Goal: Task Accomplishment & Management: Use online tool/utility

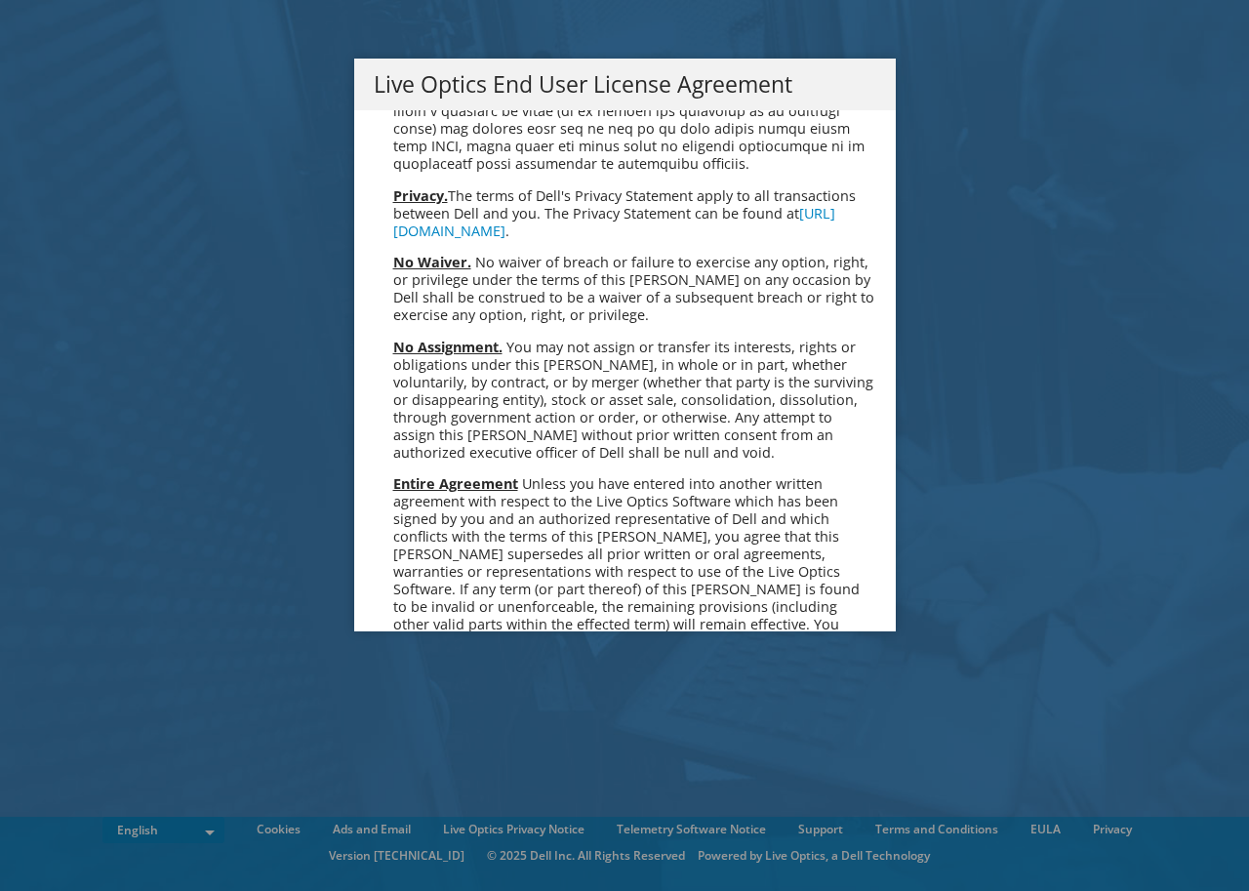
scroll to position [7432, 0]
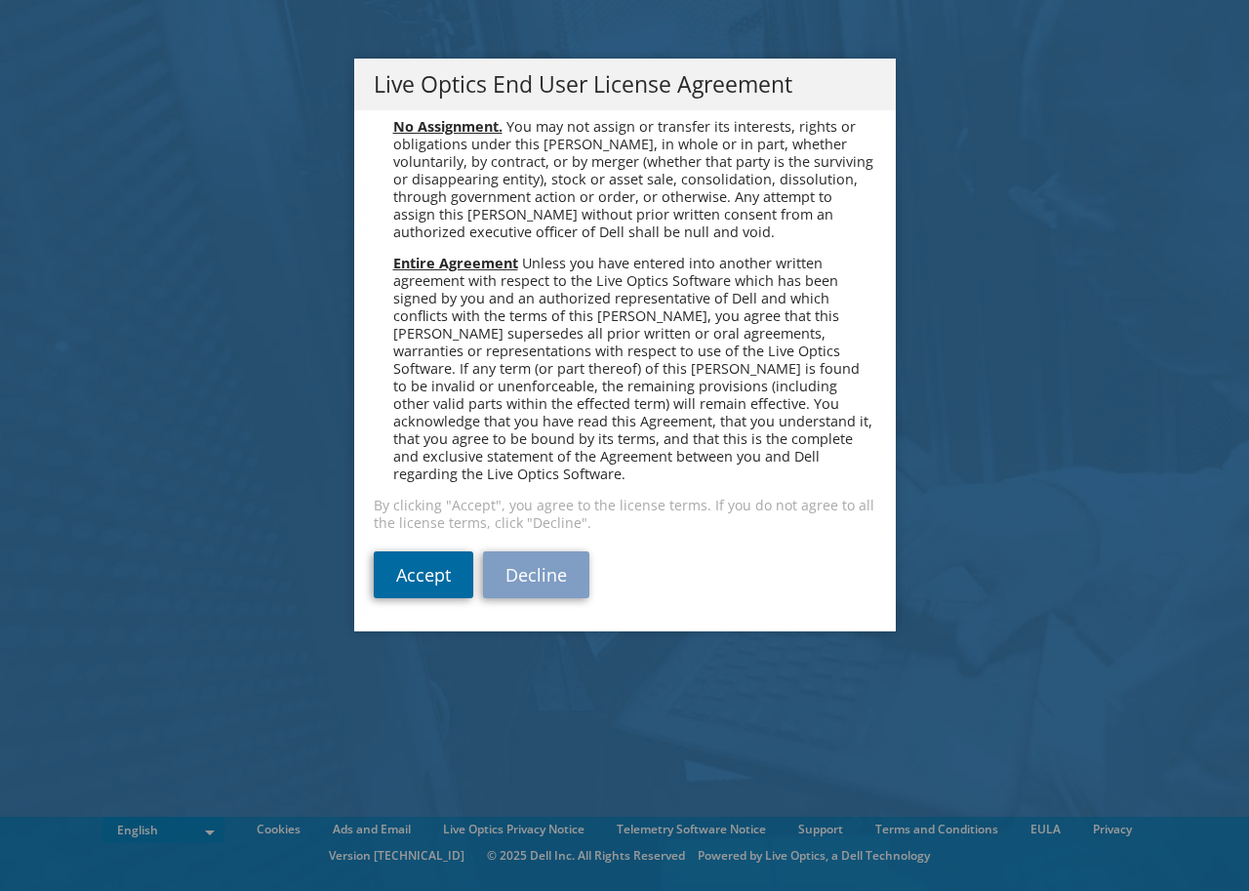
click at [421, 584] on link "Accept" at bounding box center [424, 574] width 100 height 47
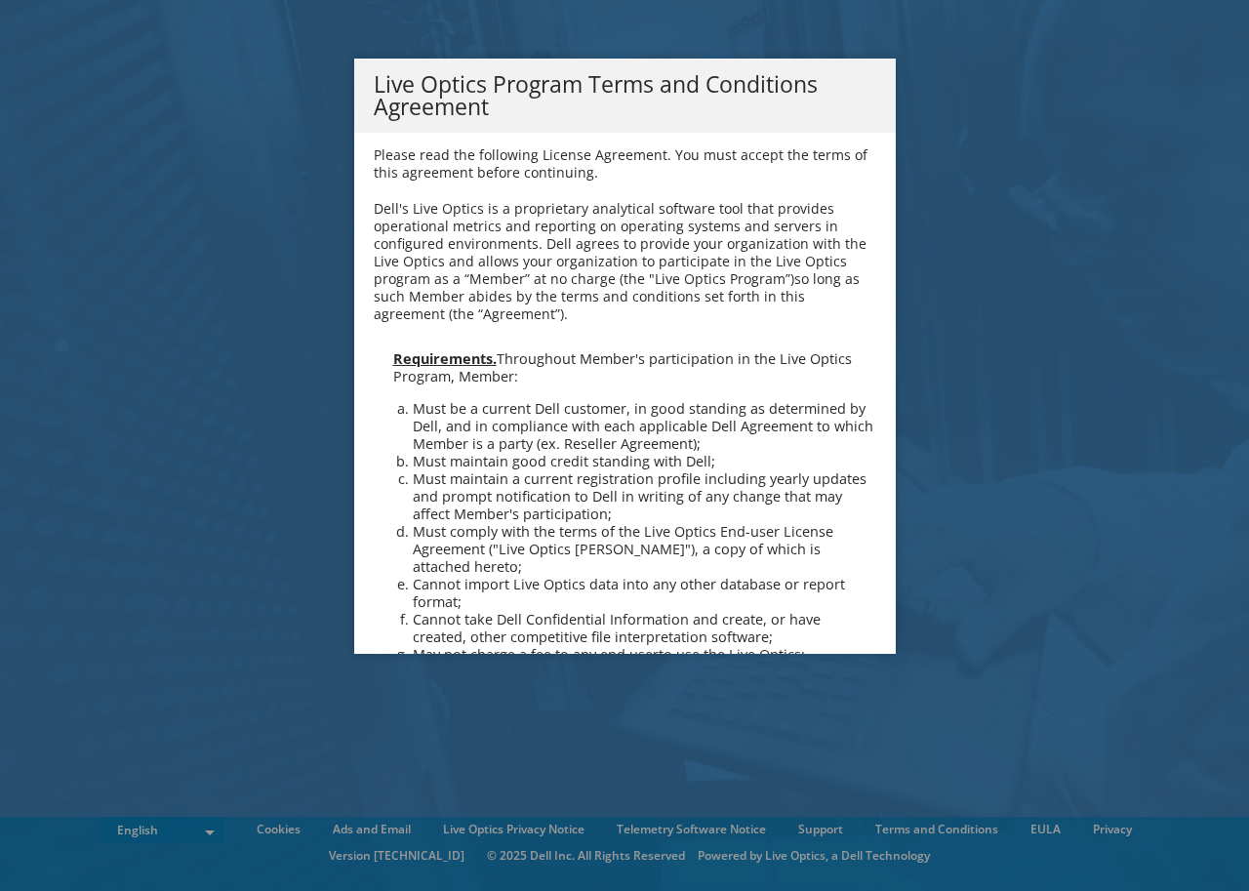
scroll to position [1397, 0]
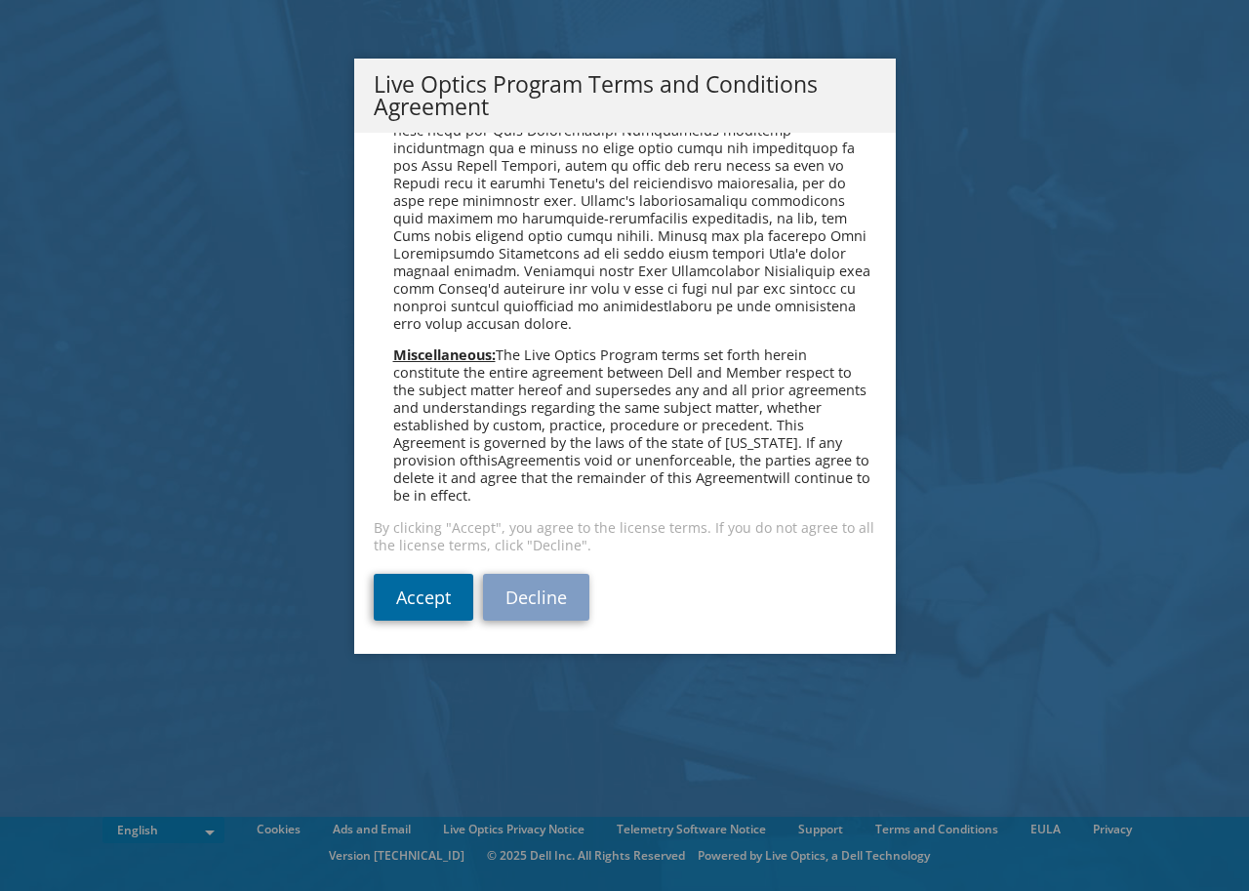
click at [424, 606] on link "Accept" at bounding box center [424, 597] width 100 height 47
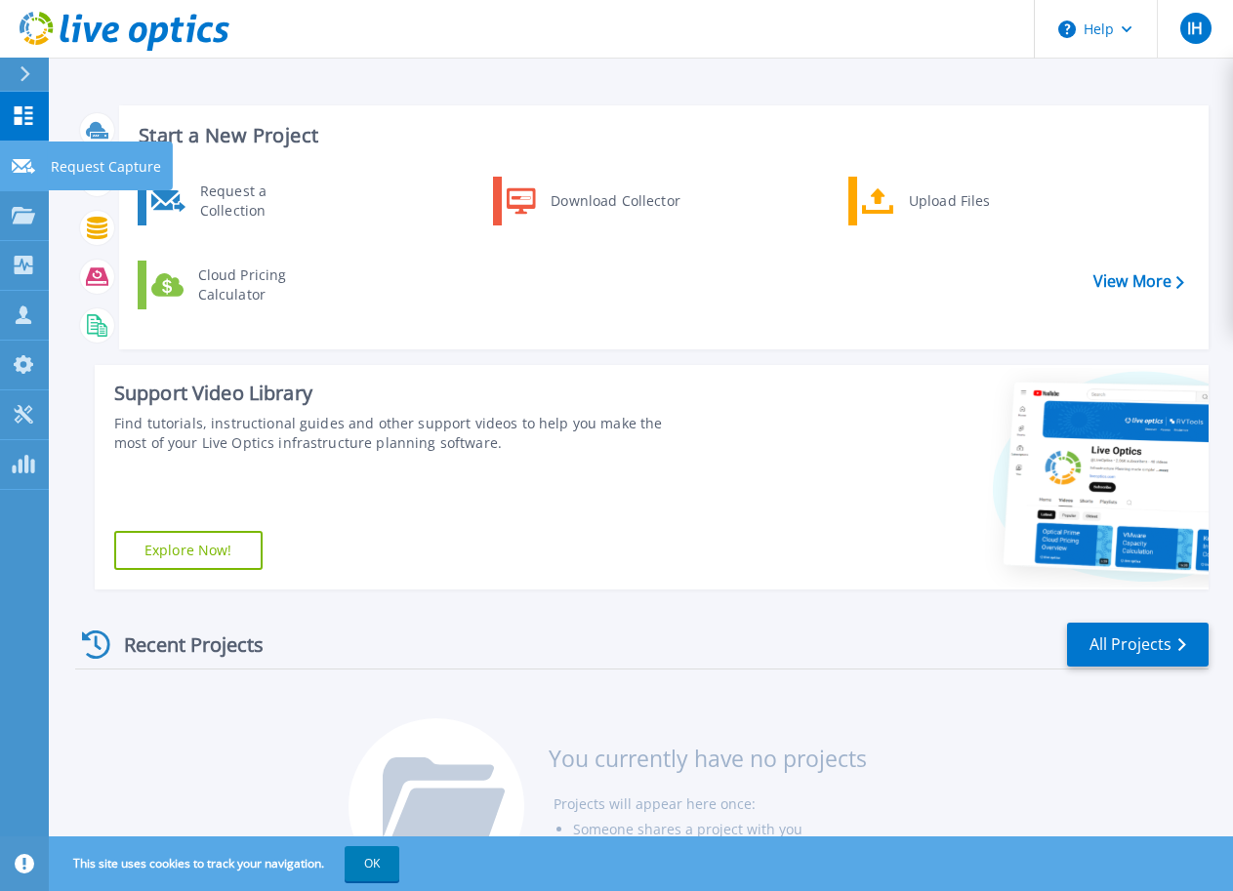
click at [26, 166] on icon at bounding box center [23, 166] width 23 height 15
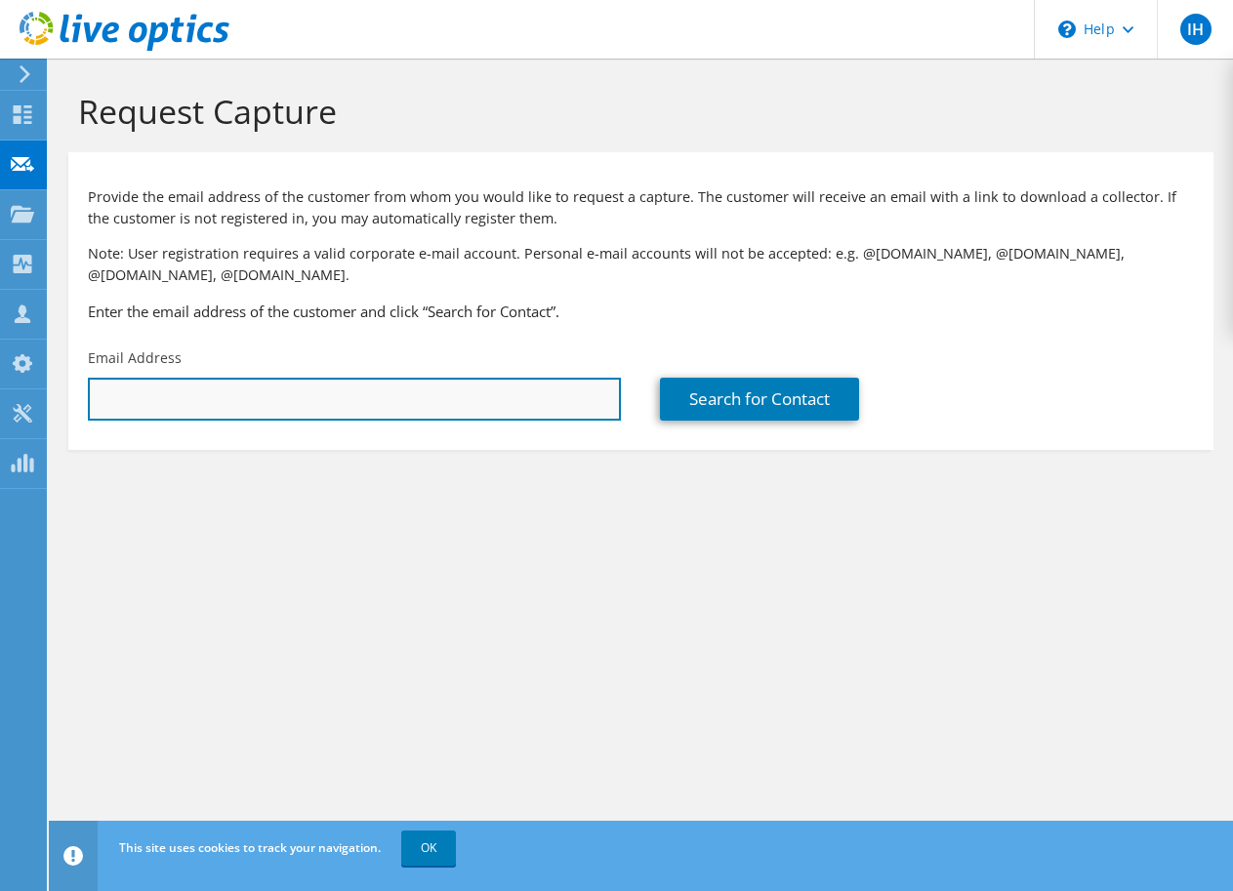
click at [304, 406] on input "text" at bounding box center [354, 399] width 533 height 43
